Goal: Information Seeking & Learning: Learn about a topic

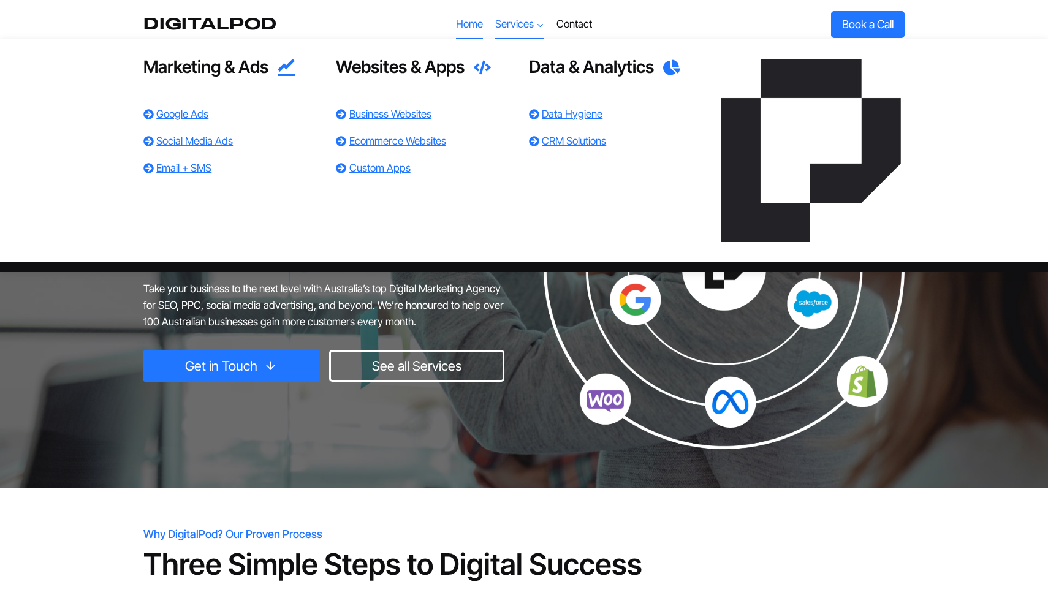
click at [547, 19] on link "Services Expand" at bounding box center [519, 24] width 61 height 29
click at [409, 113] on link "Business Websites" at bounding box center [390, 114] width 82 height 12
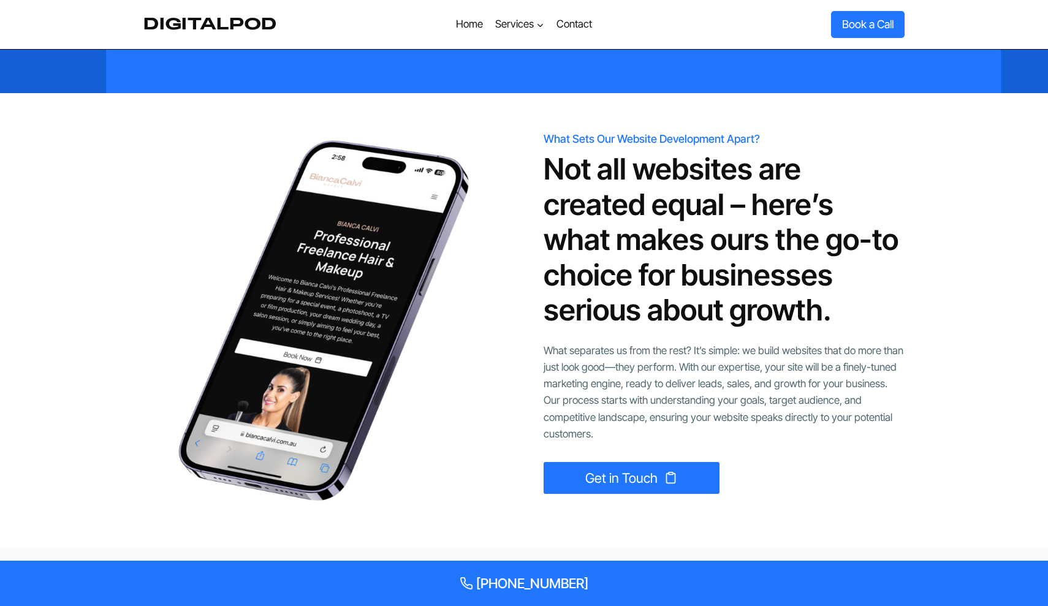
scroll to position [1662, 0]
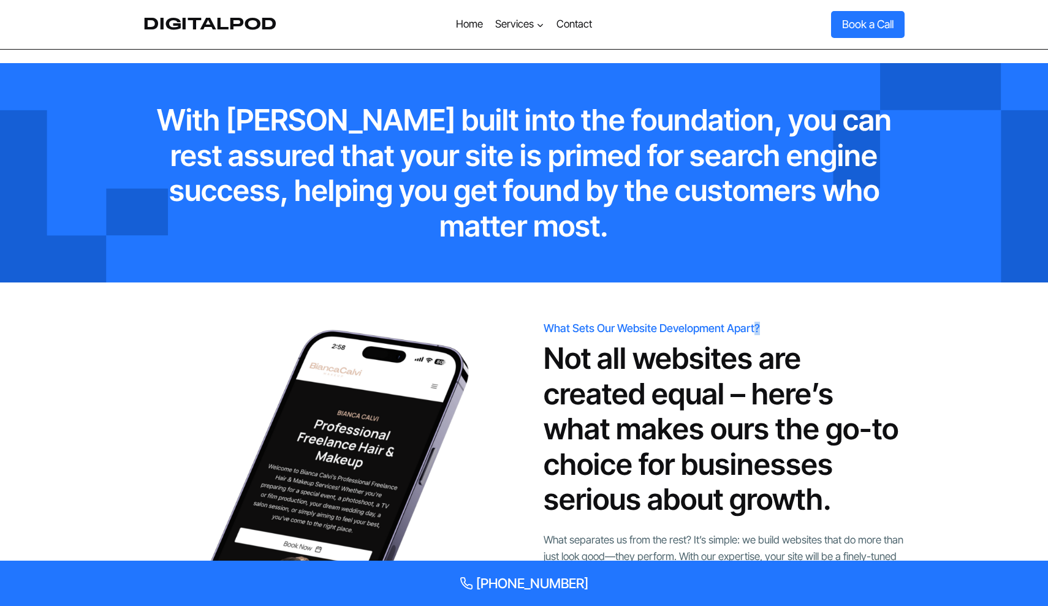
drag, startPoint x: 762, startPoint y: 305, endPoint x: 753, endPoint y: 301, distance: 9.9
click at [753, 322] on h6 "What Sets Our Website Development Apart?" at bounding box center [724, 328] width 361 height 13
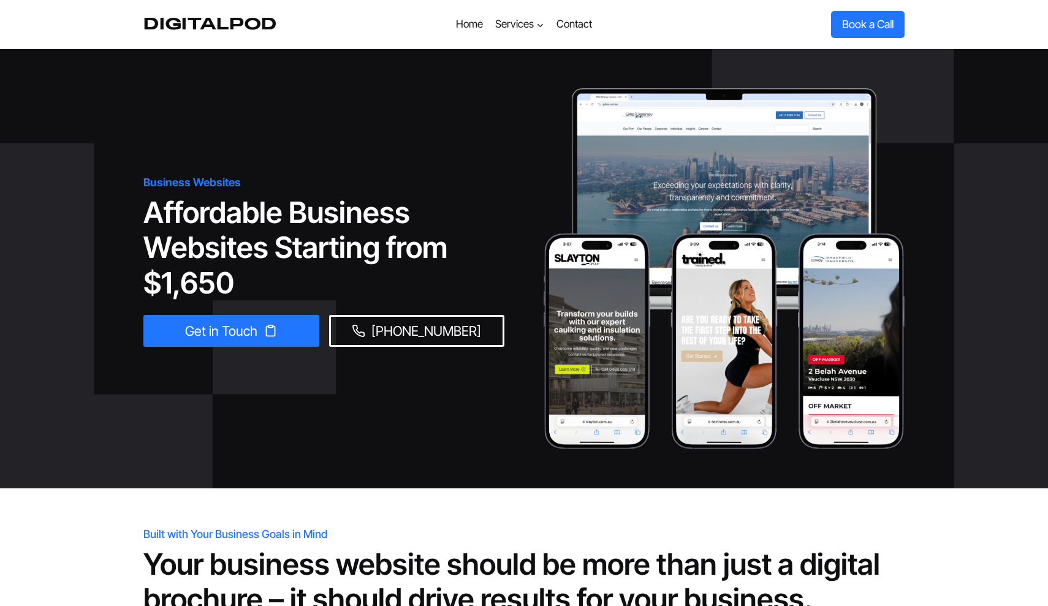
click at [713, 255] on img at bounding box center [724, 268] width 361 height 361
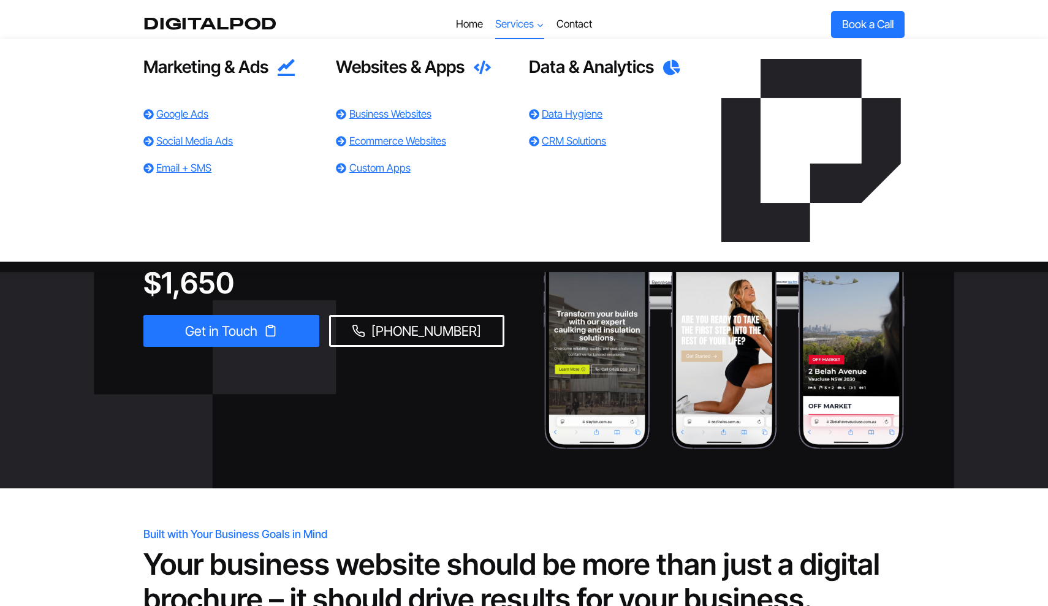
click at [506, 32] on span "Services Expand" at bounding box center [519, 24] width 49 height 17
click at [365, 108] on link "Business Websites" at bounding box center [390, 114] width 82 height 12
click at [409, 116] on link "Business Websites" at bounding box center [390, 114] width 82 height 12
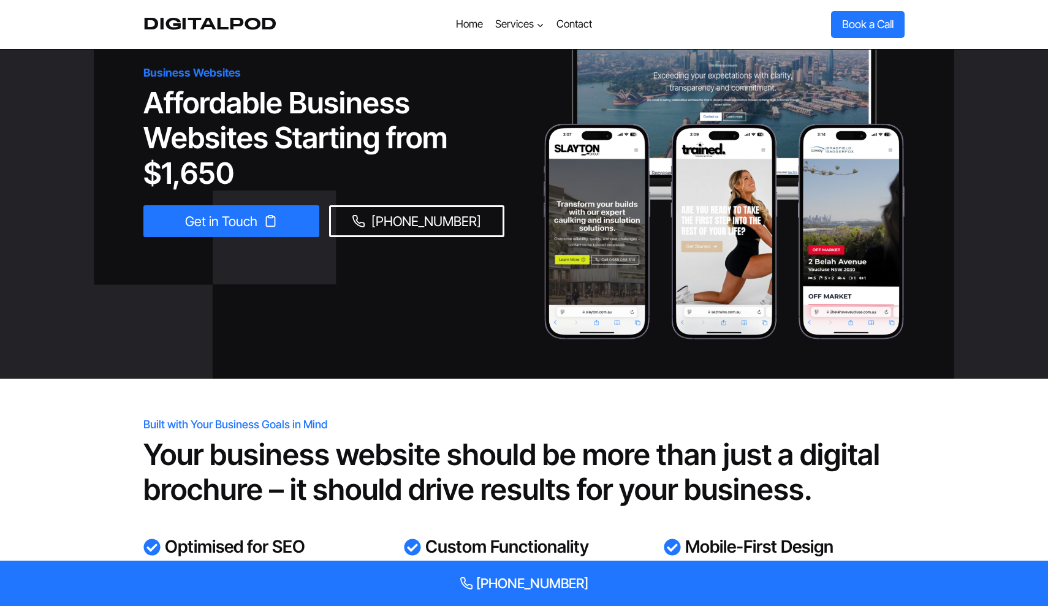
scroll to position [42, 0]
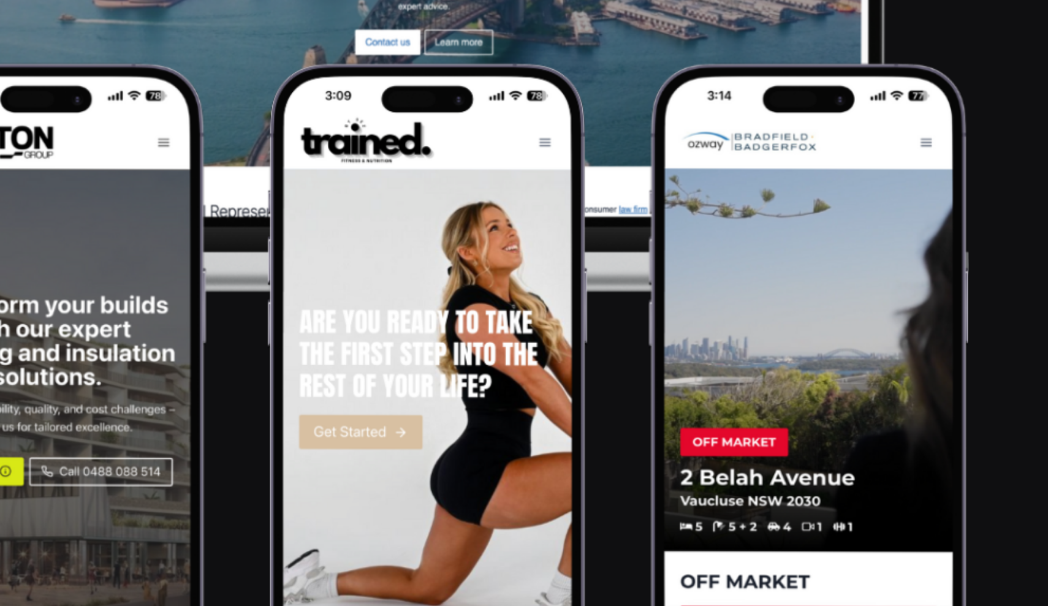
click at [544, 141] on img at bounding box center [724, 226] width 361 height 361
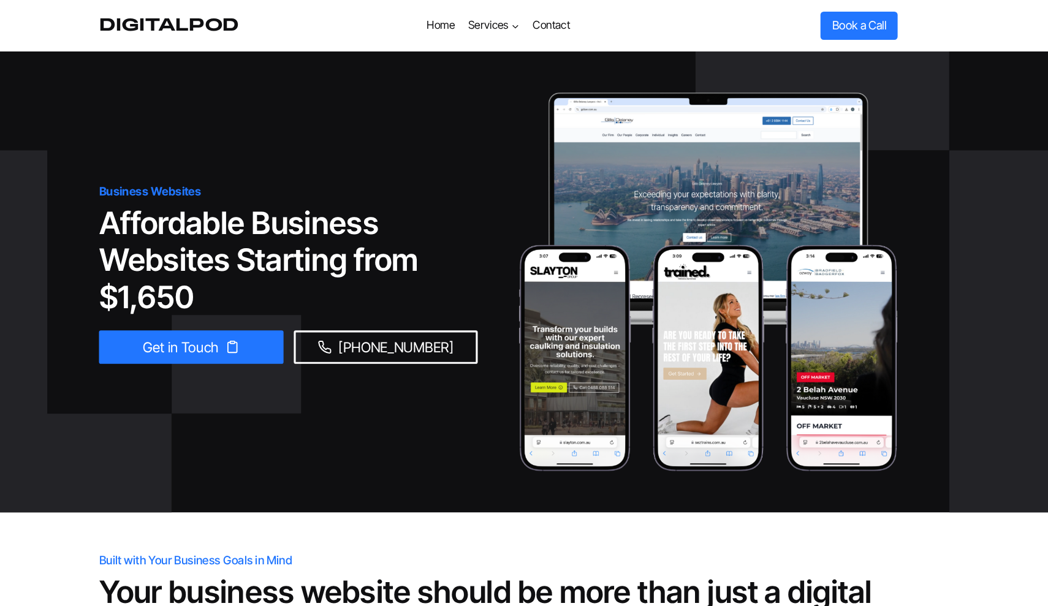
scroll to position [0, 0]
